Goal: Task Accomplishment & Management: Complete application form

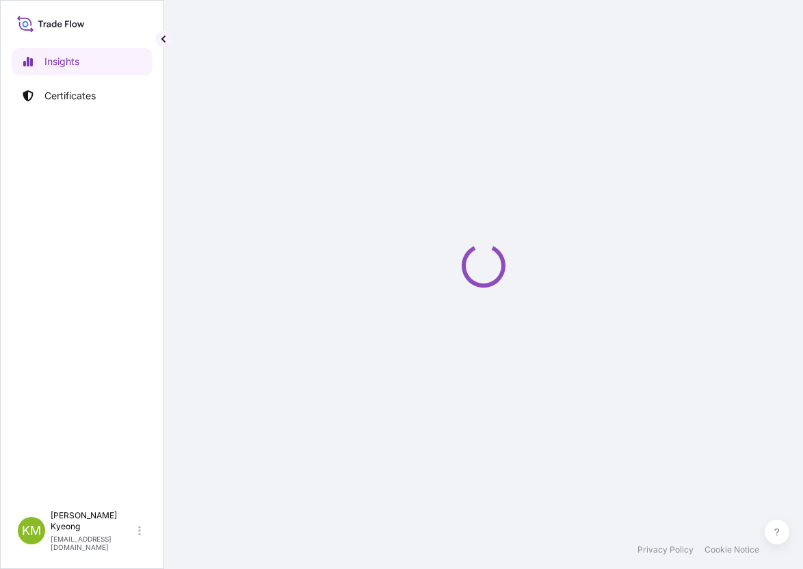
select select "2025"
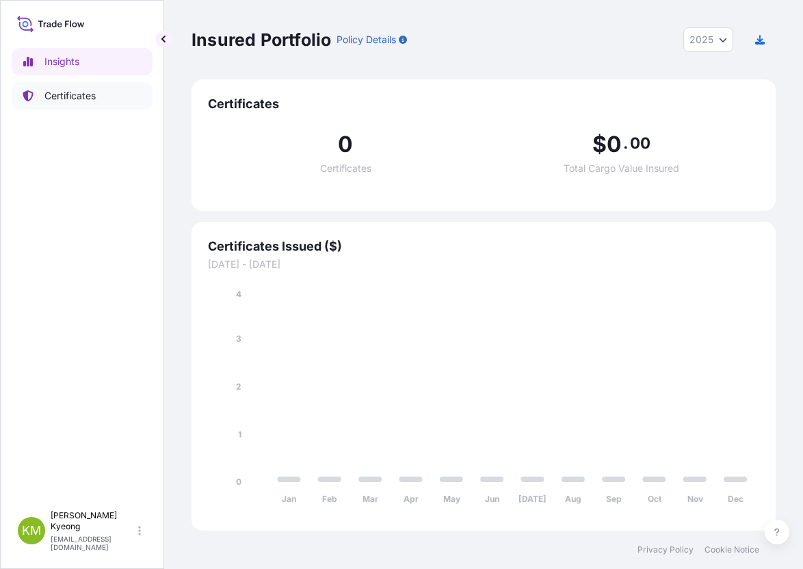
click at [97, 99] on link "Certificates" at bounding box center [82, 95] width 141 height 27
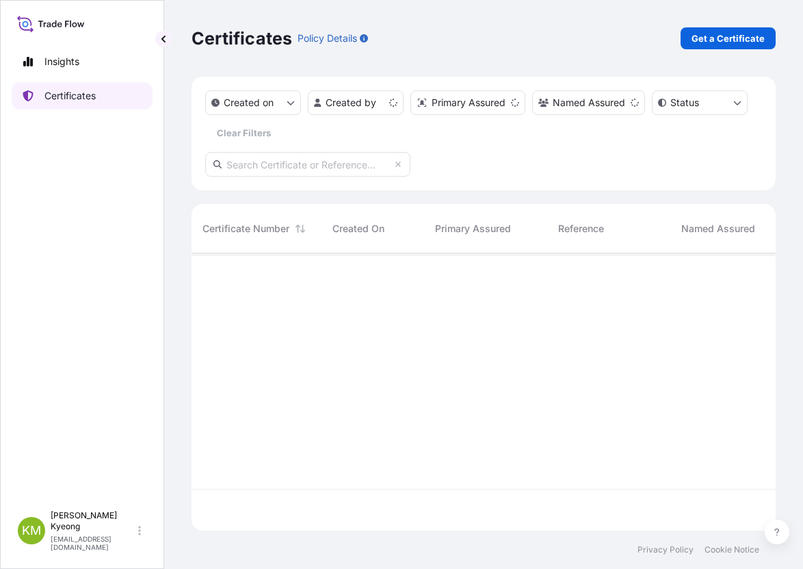
scroll to position [274, 574]
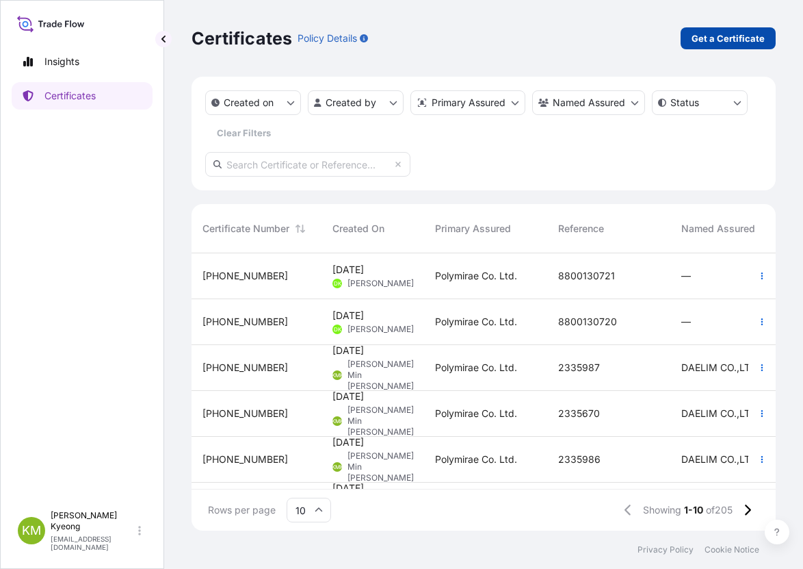
click at [711, 34] on p "Get a Certificate" at bounding box center [728, 38] width 73 height 14
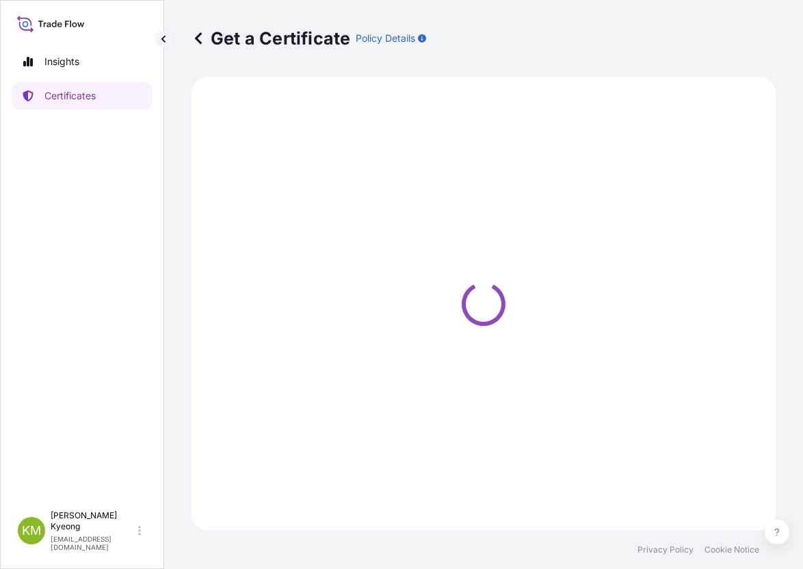
select select "Sea"
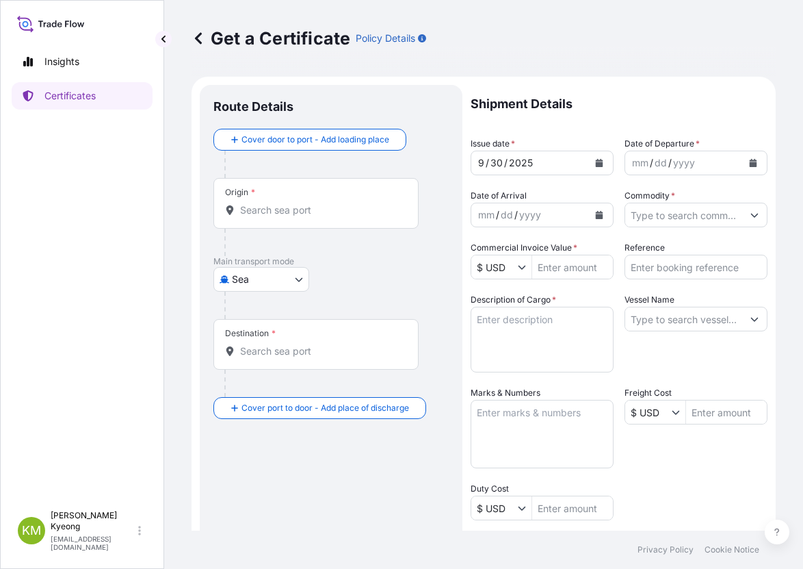
click at [585, 120] on p "Shipment Details" at bounding box center [619, 104] width 297 height 38
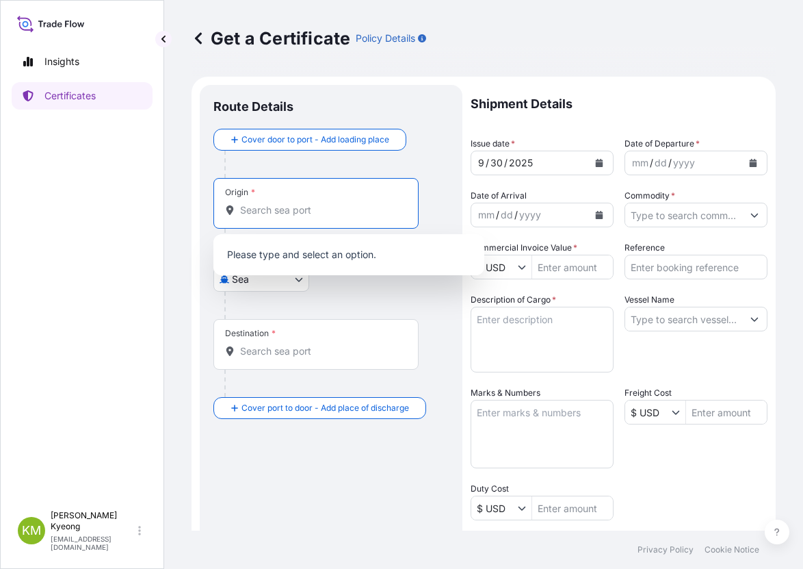
click at [289, 210] on input "Origin *" at bounding box center [321, 210] width 162 height 14
click at [270, 214] on input "Origin *" at bounding box center [321, 210] width 162 height 14
type input "K"
type input "R"
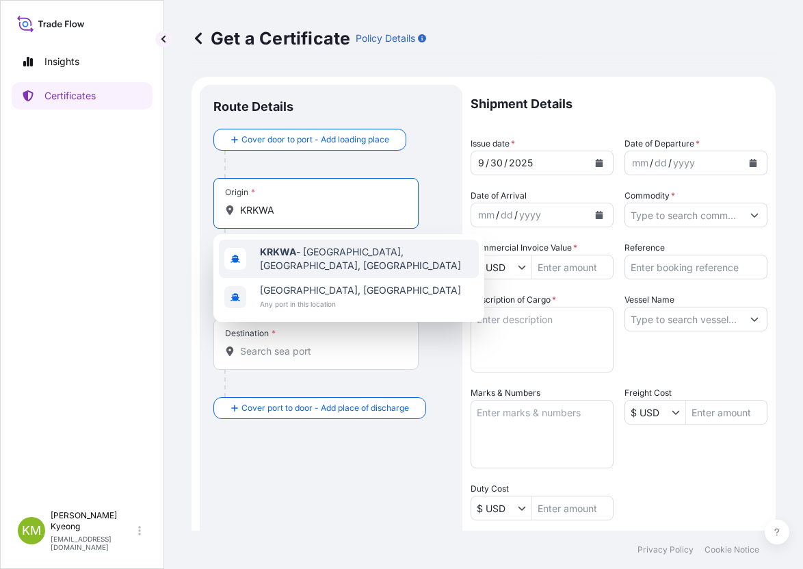
click at [296, 250] on span "KRKWA - [GEOGRAPHIC_DATA], [GEOGRAPHIC_DATA], [GEOGRAPHIC_DATA]" at bounding box center [367, 258] width 214 height 27
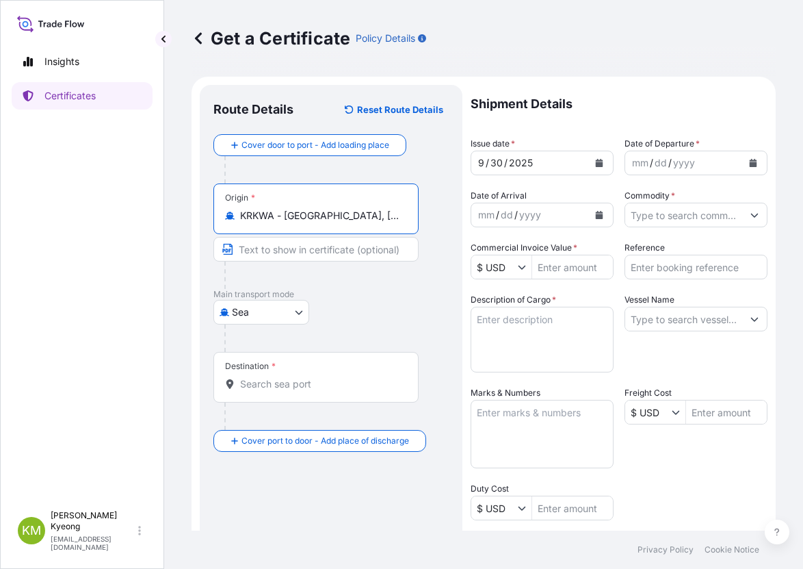
type input "KRKWA - [GEOGRAPHIC_DATA], [GEOGRAPHIC_DATA], [GEOGRAPHIC_DATA]"
click at [287, 385] on input "Destination *" at bounding box center [321, 384] width 162 height 14
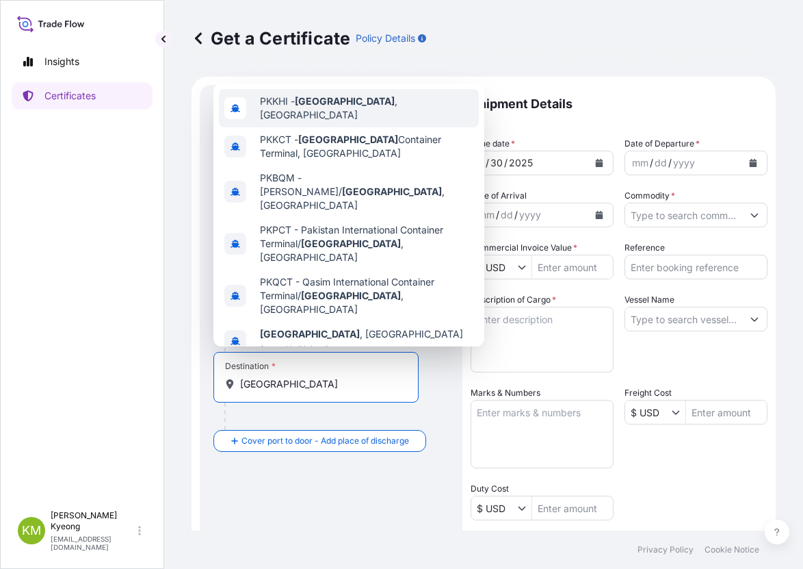
click at [378, 109] on span "PKKHI - [GEOGRAPHIC_DATA] , [GEOGRAPHIC_DATA]" at bounding box center [367, 107] width 214 height 27
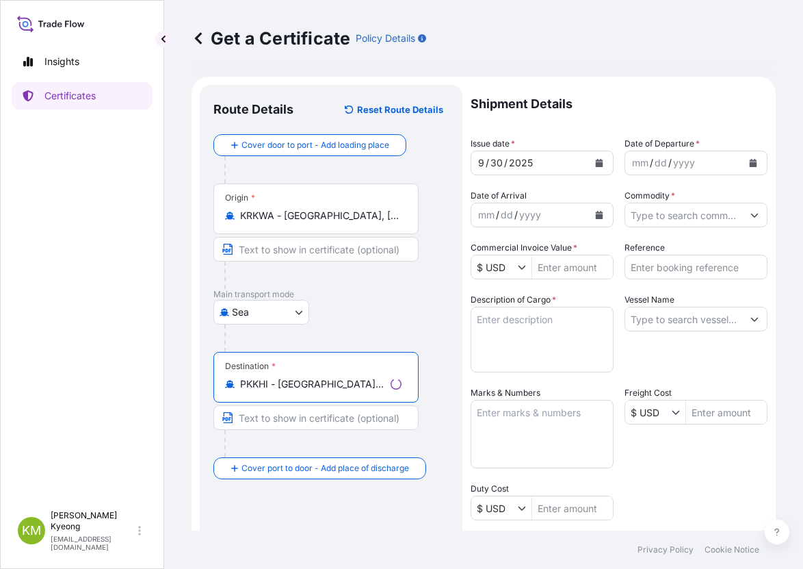
type input "PKKHI - [GEOGRAPHIC_DATA], [GEOGRAPHIC_DATA]"
click at [750, 164] on icon "Calendar" at bounding box center [754, 163] width 8 height 8
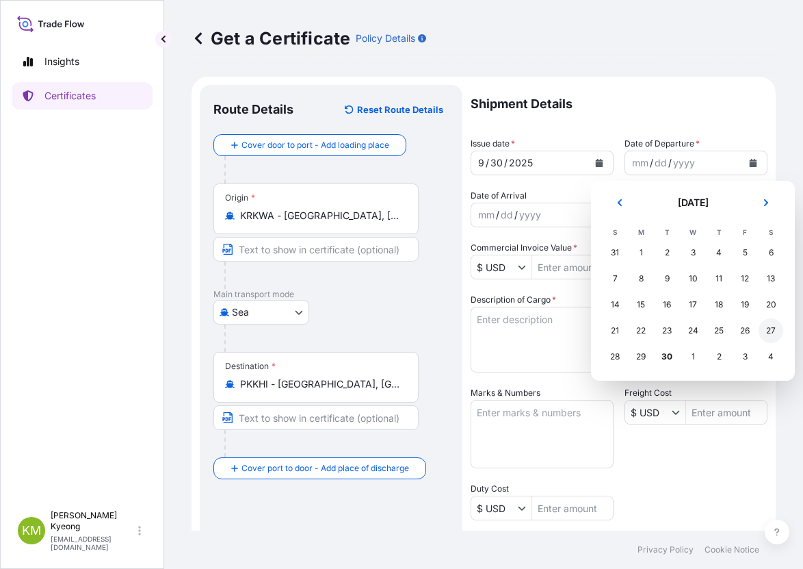
click at [775, 329] on div "27" at bounding box center [771, 330] width 25 height 25
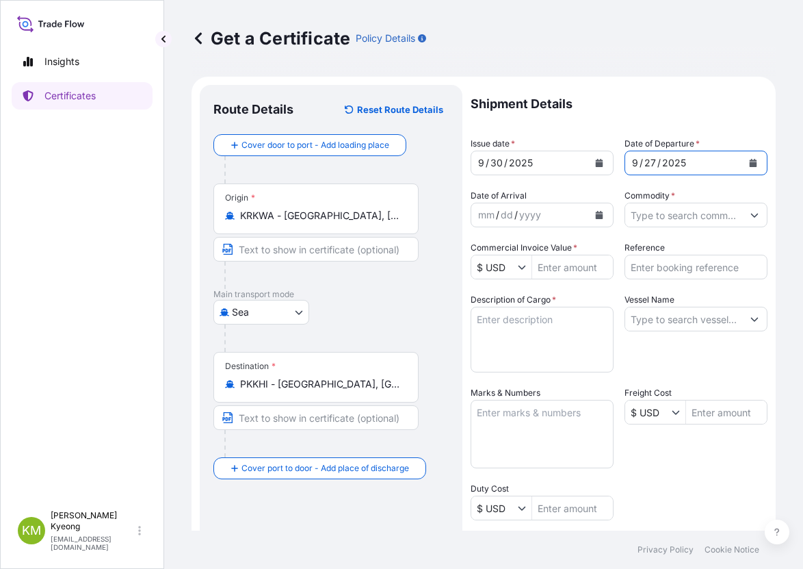
click at [676, 217] on input "Commodity *" at bounding box center [683, 215] width 117 height 25
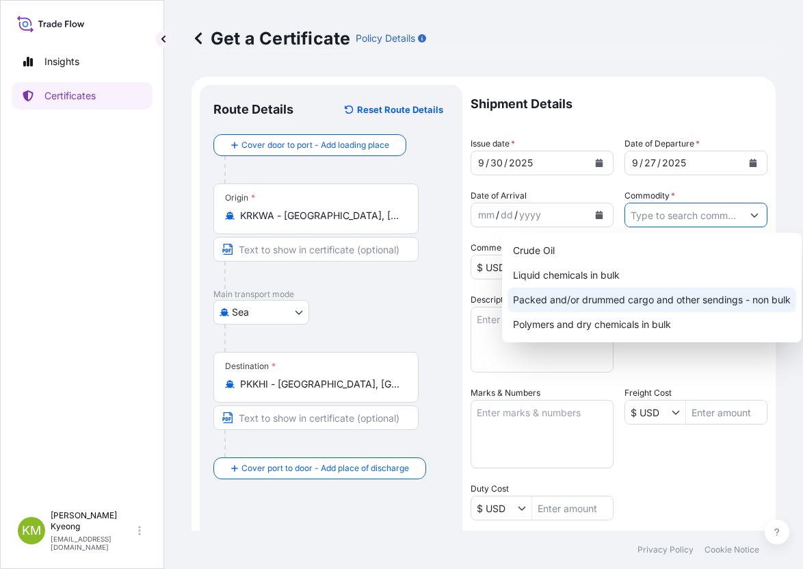
click at [701, 296] on div "Packed and/or drummed cargo and other sendings - non bulk" at bounding box center [652, 299] width 289 height 25
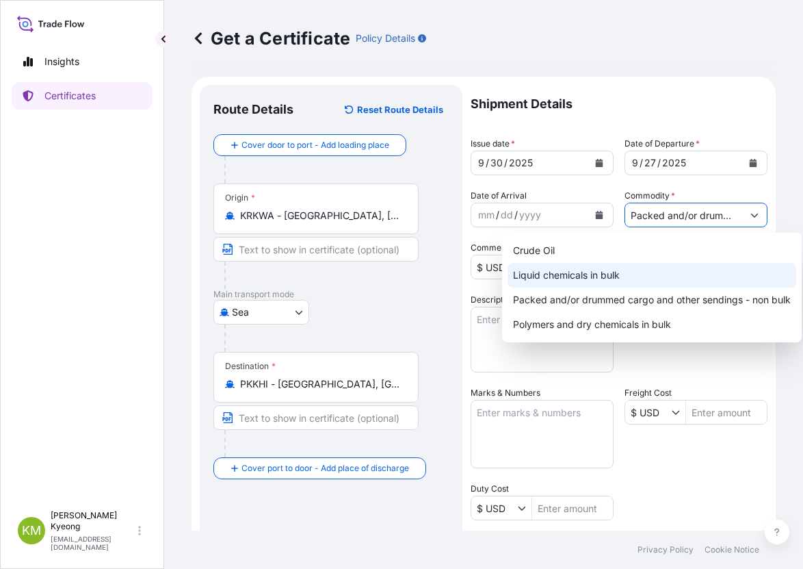
click at [681, 271] on div "Liquid chemicals in bulk" at bounding box center [652, 275] width 289 height 25
paste input "2335820"
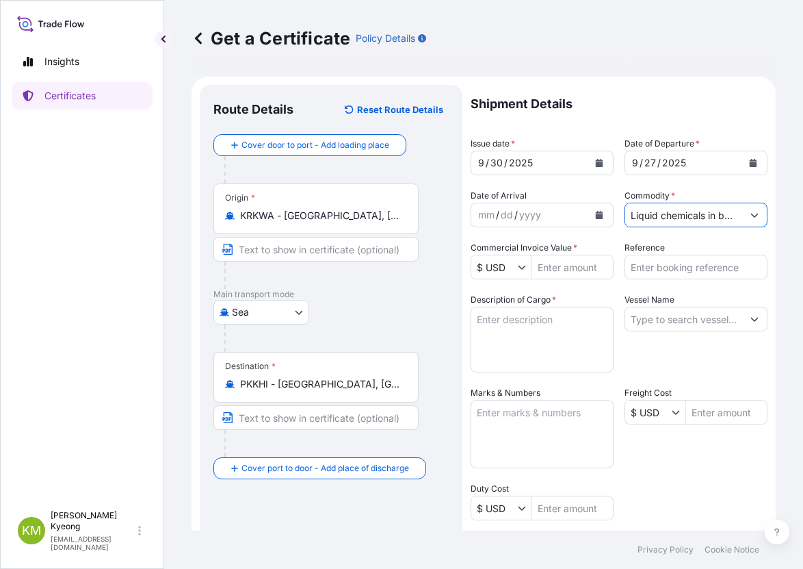
scroll to position [0, 49]
type input "Liquid chemicals in bulk"
click at [722, 261] on input "Reference" at bounding box center [696, 267] width 143 height 25
paste input "2335820"
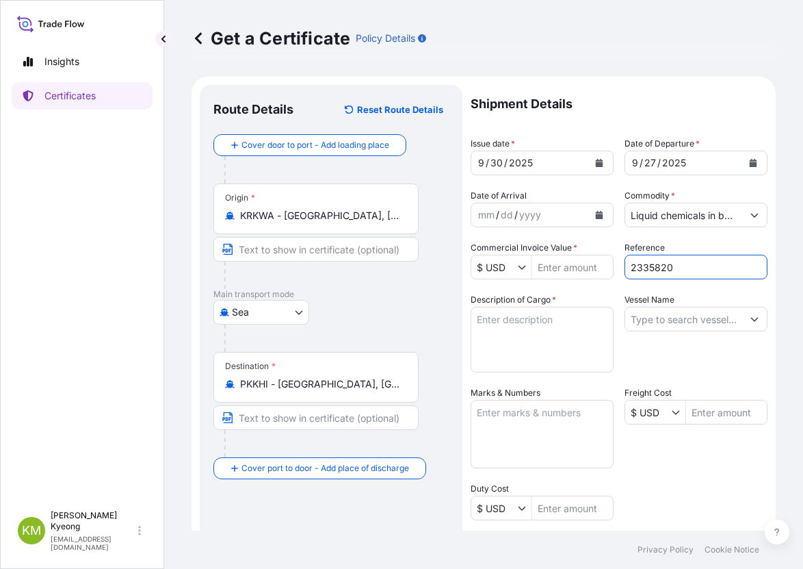
type input "2335820"
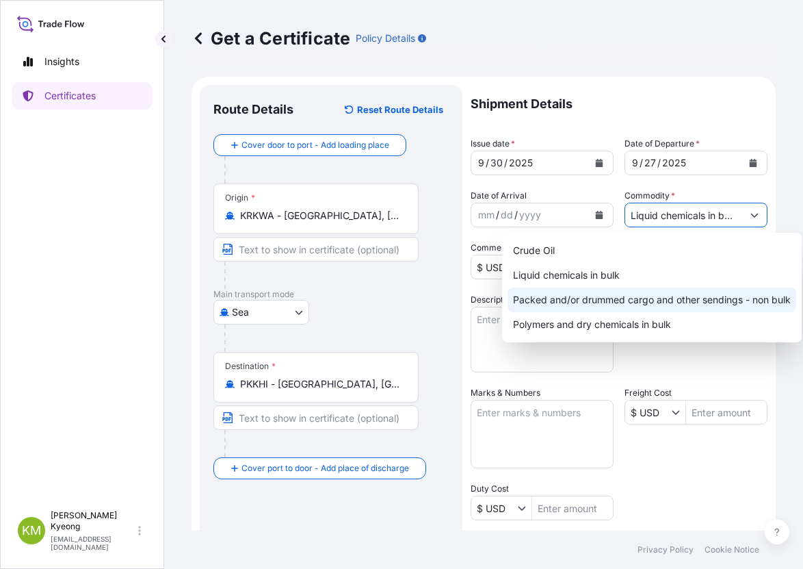
click at [716, 220] on input "Liquid chemicals in bulk" at bounding box center [683, 215] width 117 height 25
click at [723, 306] on div "Packed and/or drummed cargo and other sendings - non bulk" at bounding box center [652, 299] width 289 height 25
type input "Packed and/or drummed cargo and other sendings - non bulk"
click at [613, 287] on div "Packed and/or drummed cargo and other sendings - non bulk" at bounding box center [652, 299] width 289 height 25
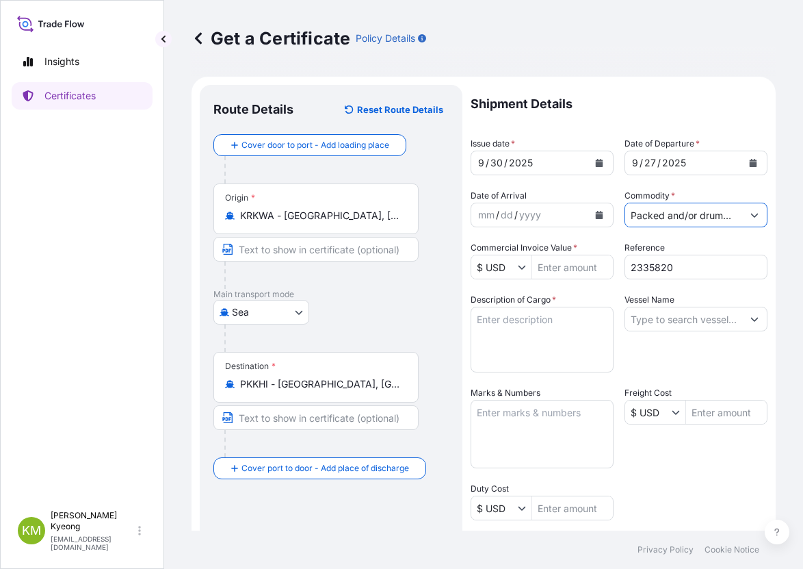
click at [559, 268] on input "Commercial Invoice Value *" at bounding box center [572, 267] width 81 height 25
paste input "34,560.00"
type input "34,560"
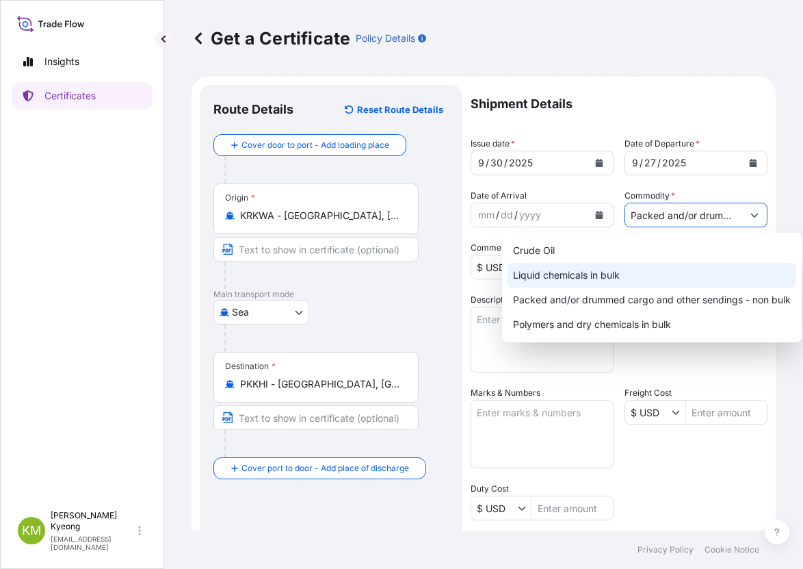
click at [688, 221] on input "Packed and/or drummed cargo and other sendings - non bulk" at bounding box center [683, 215] width 117 height 25
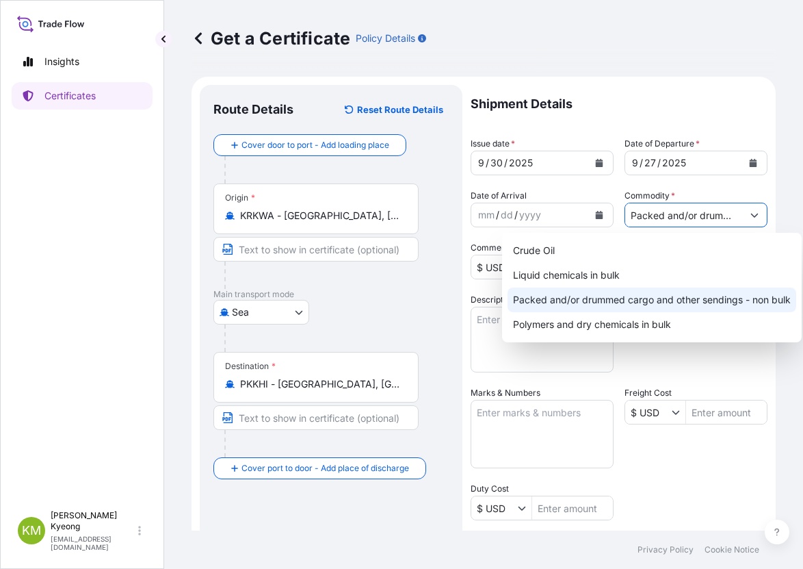
click at [706, 297] on div "Packed and/or drummed cargo and other sendings - non bulk" at bounding box center [652, 299] width 289 height 25
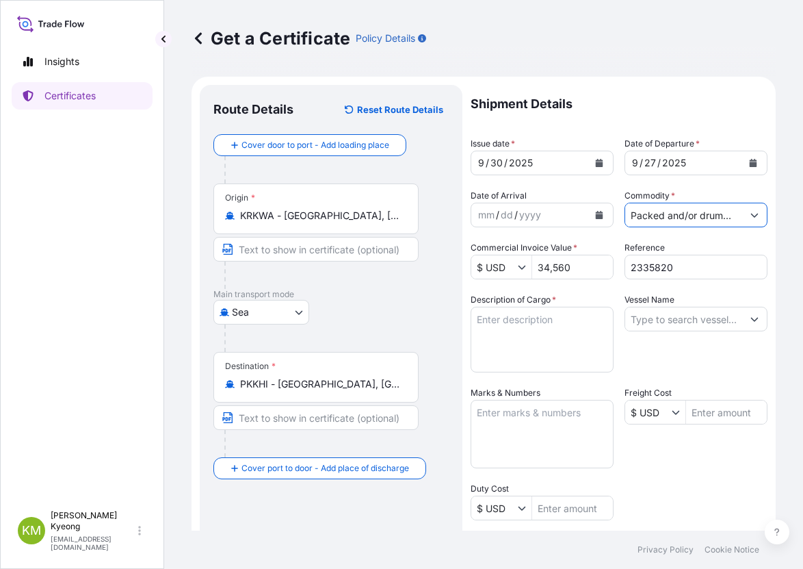
click at [699, 221] on input "Packed and/or drummed cargo and other sendings - non bulk" at bounding box center [683, 215] width 117 height 25
click at [751, 217] on button "Show suggestions" at bounding box center [754, 215] width 25 height 25
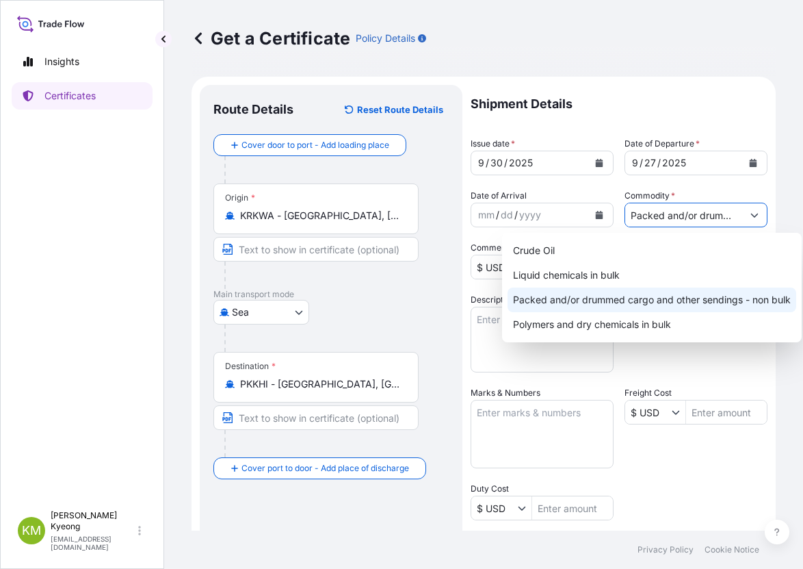
click at [697, 295] on div "Packed and/or drummed cargo and other sendings - non bulk" at bounding box center [652, 299] width 289 height 25
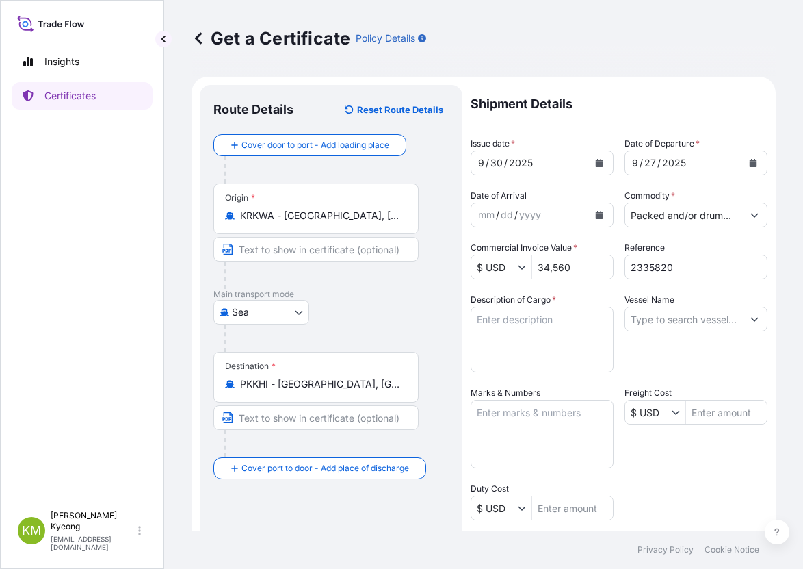
click at [696, 367] on div "Vessel Name" at bounding box center [696, 332] width 143 height 79
click at [668, 320] on input "Vessel Name" at bounding box center [683, 319] width 117 height 25
paste input "HMM TOPAZ 0007W"
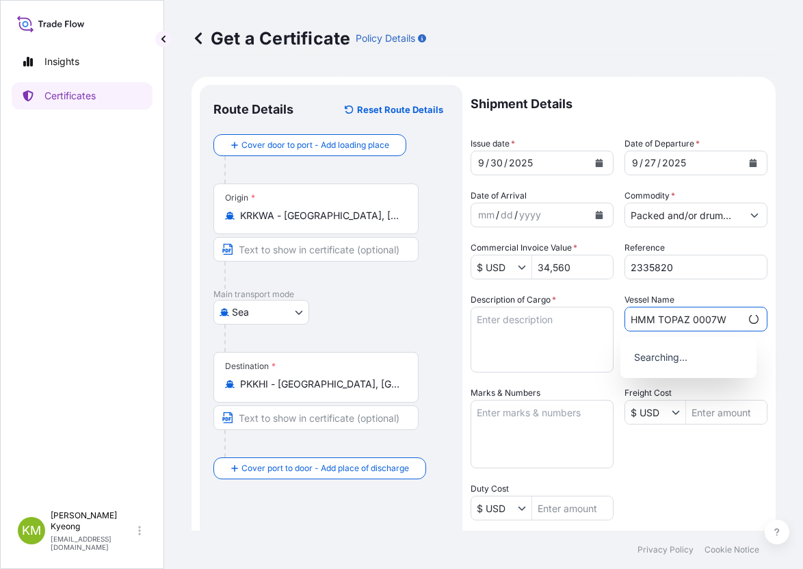
type input "HMM TOPAZ 0007W"
click at [671, 362] on p "Searching..." at bounding box center [689, 357] width 126 height 30
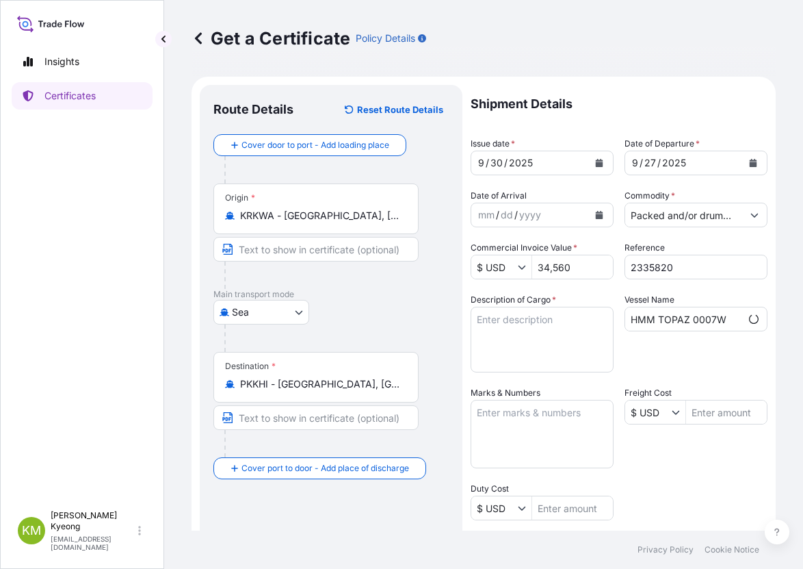
click at [519, 348] on textarea "Description of Cargo *" at bounding box center [542, 340] width 143 height 66
click at [547, 337] on textarea "Description of Cargo *" at bounding box center [542, 340] width 143 height 66
paste textarea "PO NO.11313106/101839139 32MT USD1,080.00 USD34,560.00 QTY : 32000 KGS OF DAELI…"
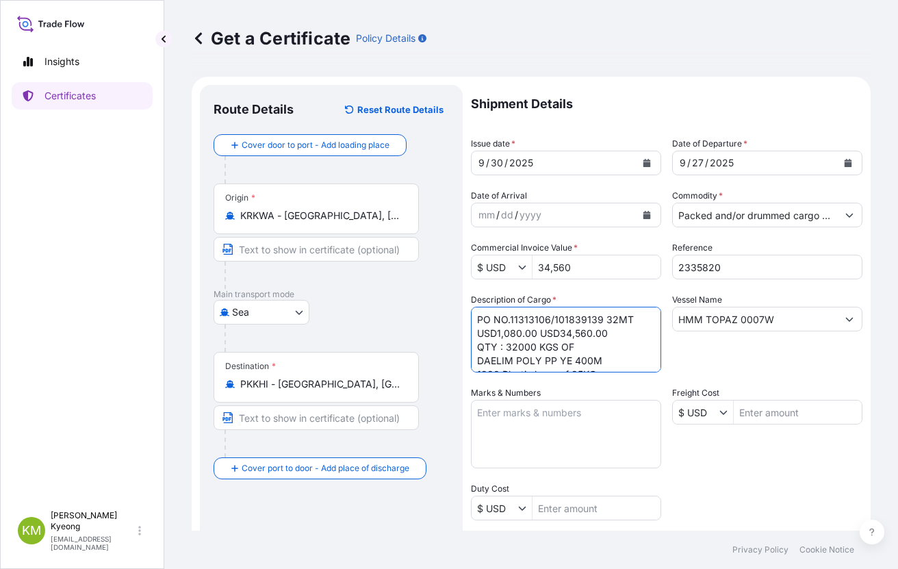
drag, startPoint x: 601, startPoint y: 323, endPoint x: 615, endPoint y: 329, distance: 15.0
click at [615, 329] on textarea "PO NO.11313106/101839139 32MT USD1,080.00 USD34,560.00 QTY : 32000 KGS OF DAELI…" at bounding box center [566, 340] width 190 height 66
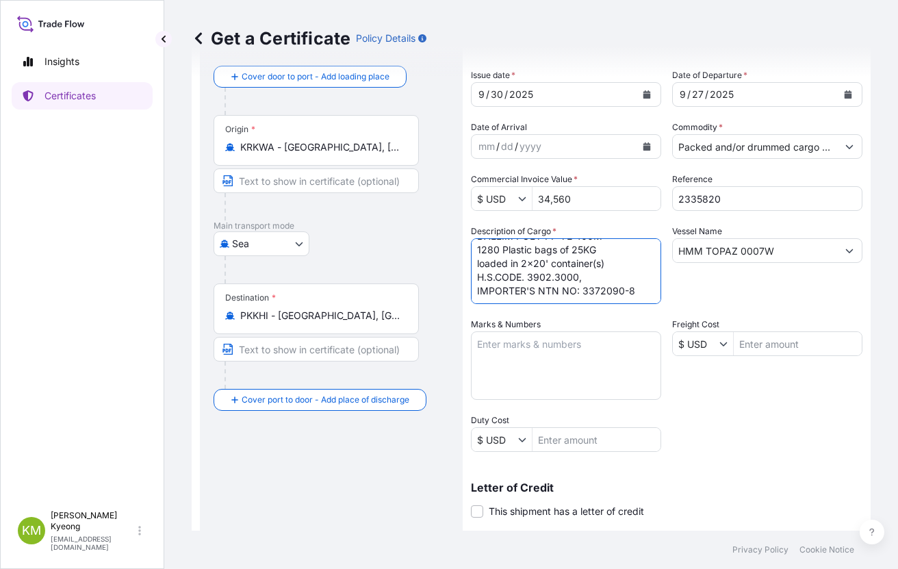
type textarea "PO NO.11313106/101839139 QTY : 32000 KGS OF DAELIM POLY PP YE 400M 1280 Plastic…"
click at [570, 365] on textarea "Marks & Numbers" at bounding box center [566, 365] width 190 height 68
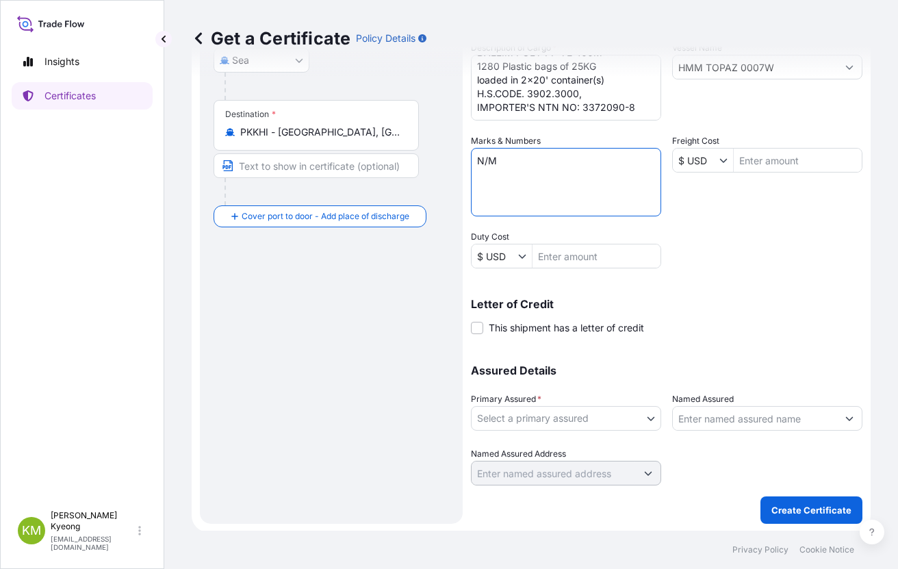
scroll to position [253, 0]
type textarea "N/M"
click at [532, 411] on body "Insights Certificates KM Kim Min Kyeong kmkim@daelim.co.kr Get a Certificate Po…" at bounding box center [449, 284] width 898 height 569
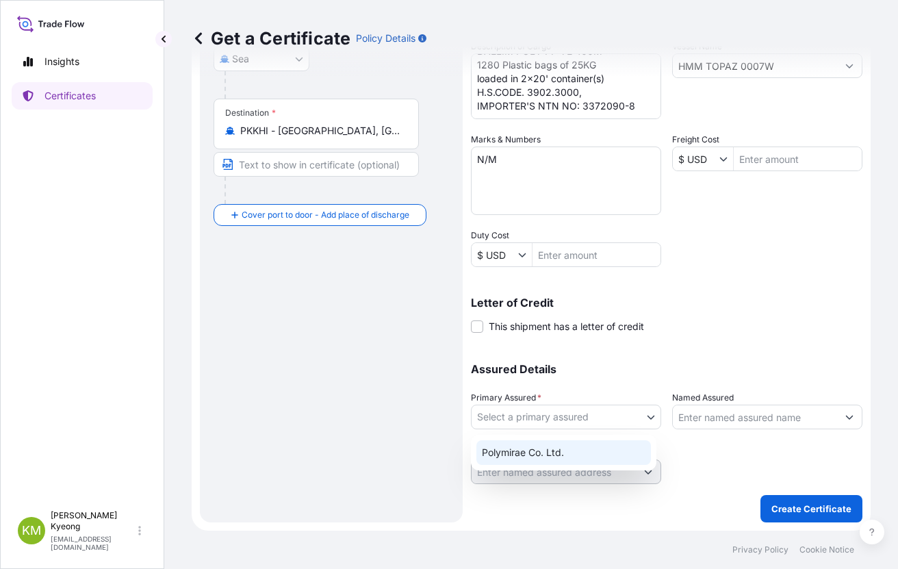
click at [528, 452] on div "Polymirae Co. Ltd." at bounding box center [563, 452] width 175 height 25
select select "32021"
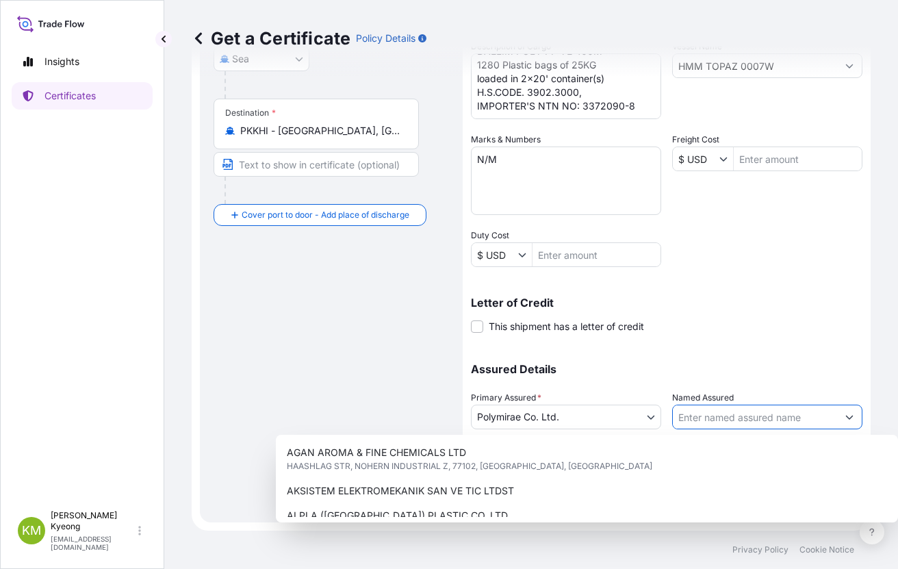
click at [728, 416] on input "Named Assured" at bounding box center [755, 416] width 164 height 25
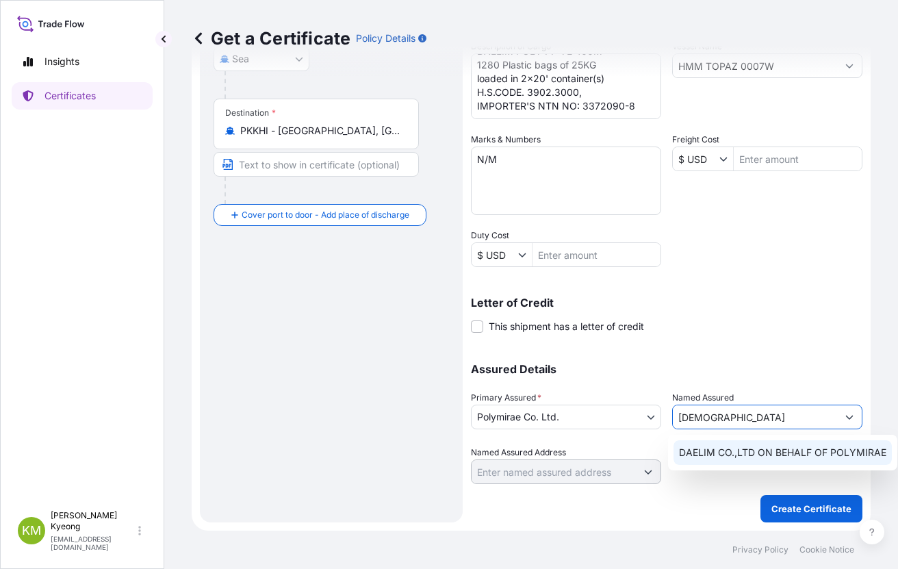
click at [735, 450] on span "DAELIM CO.,LTD ON BEHALF OF POLYMIRAE" at bounding box center [782, 452] width 207 height 14
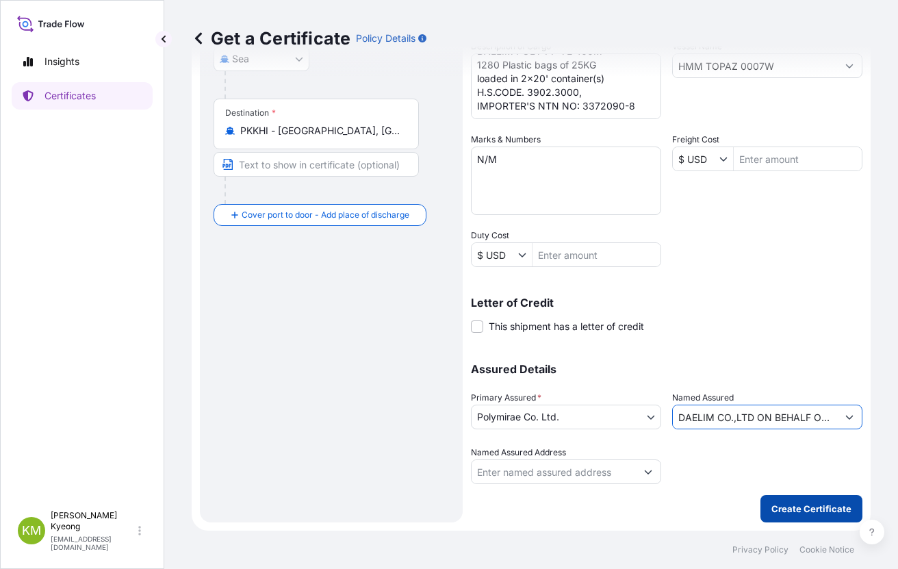
type input "DAELIM CO.,LTD ON BEHALF OF POLYMIRAE"
click at [802, 523] on form "Route Details Reset Route Details Cover door to port - Add loading place Place …" at bounding box center [531, 176] width 679 height 707
click at [799, 505] on p "Create Certificate" at bounding box center [811, 509] width 80 height 14
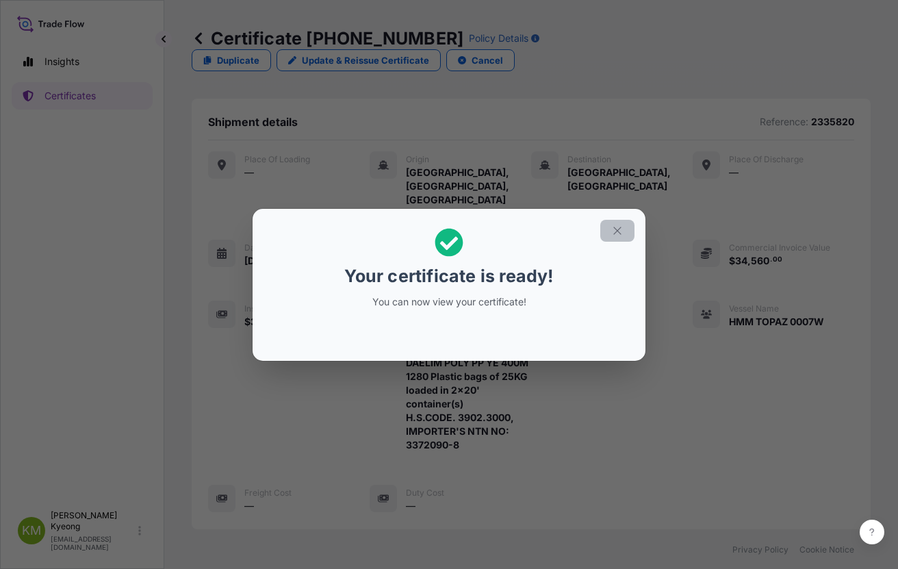
click at [618, 237] on button "button" at bounding box center [617, 231] width 34 height 22
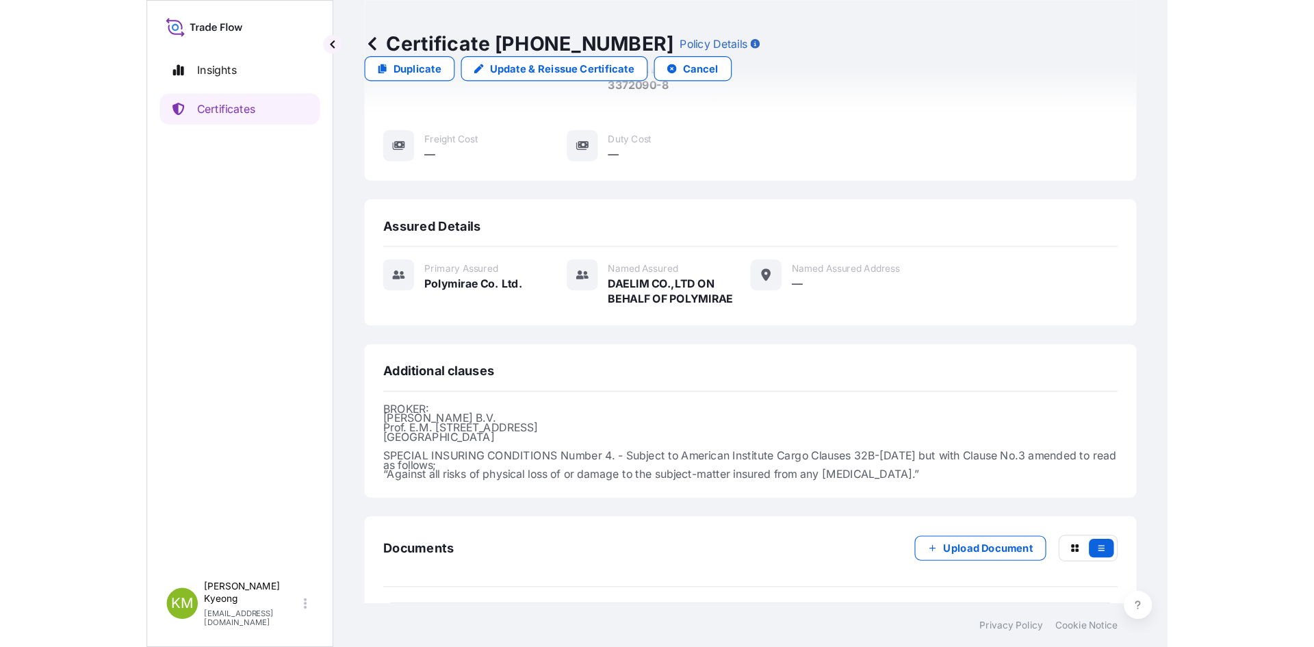
scroll to position [386, 0]
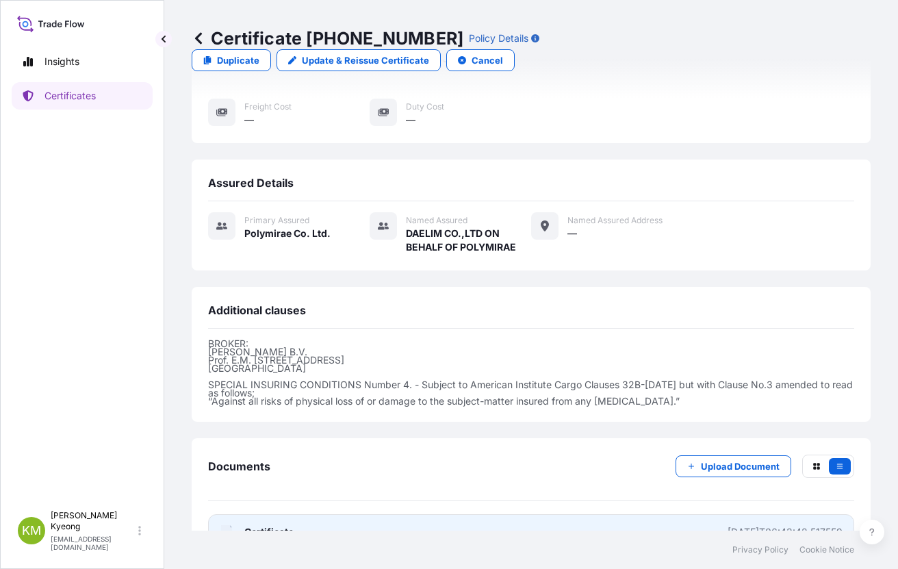
click at [274, 525] on span "Certificate" at bounding box center [268, 532] width 49 height 14
